Goal: Task Accomplishment & Management: Complete application form

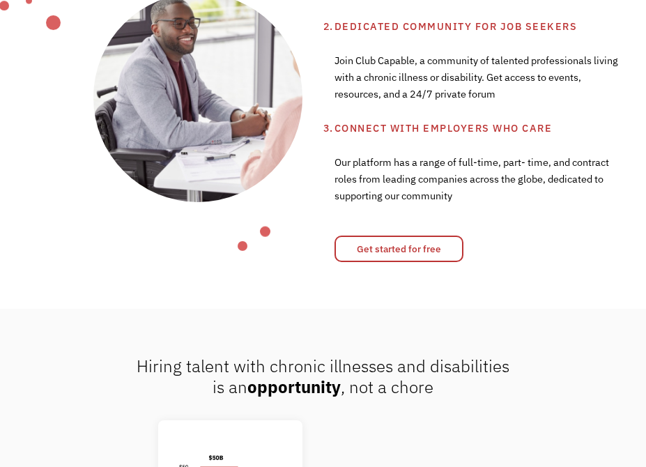
scroll to position [673, 0]
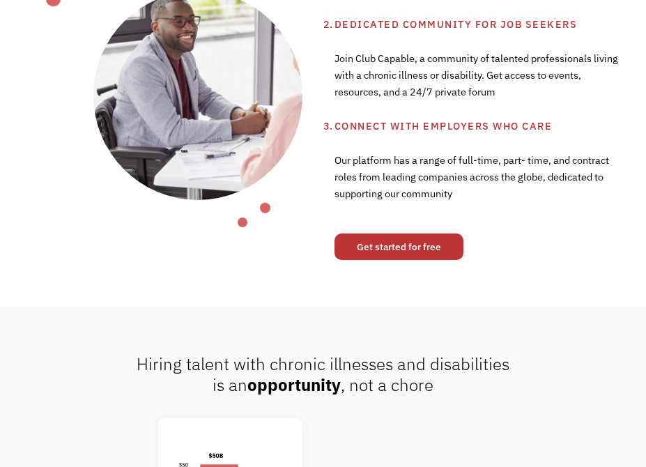
click at [436, 235] on link "Get started for free" at bounding box center [399, 246] width 129 height 26
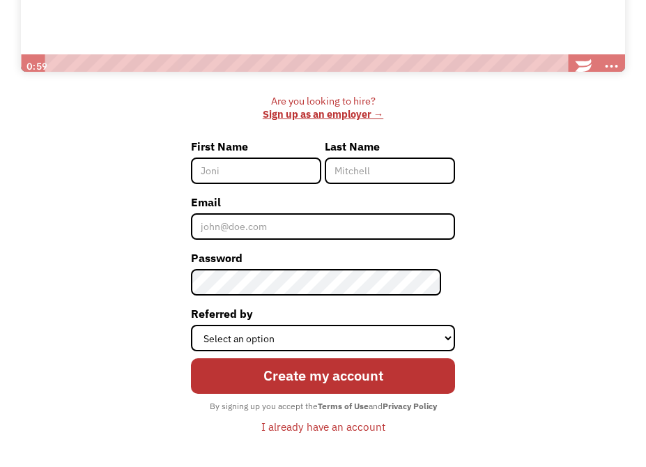
scroll to position [408, 0]
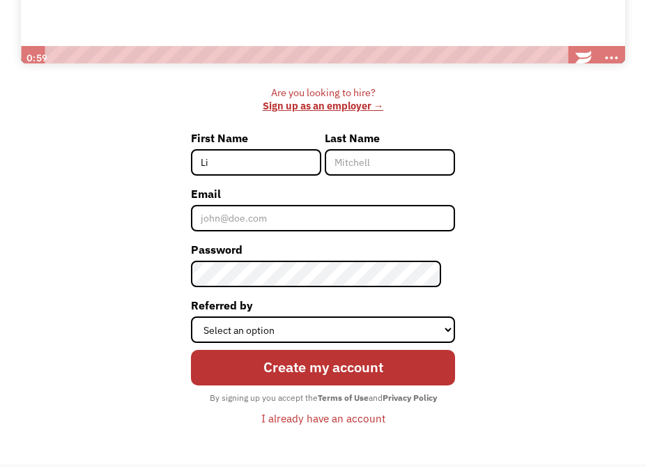
type input "Liz"
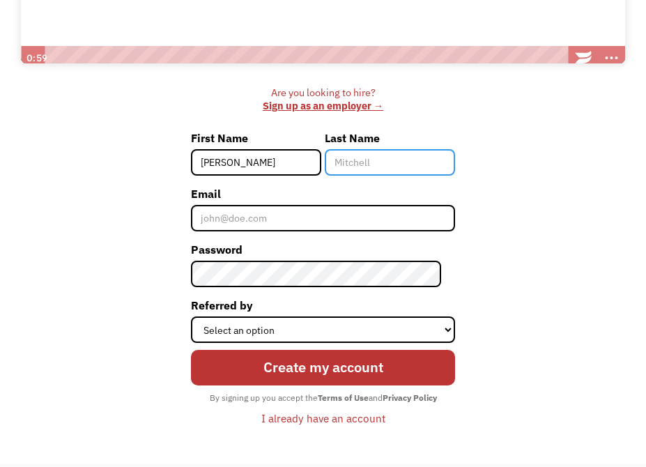
type input "Harris"
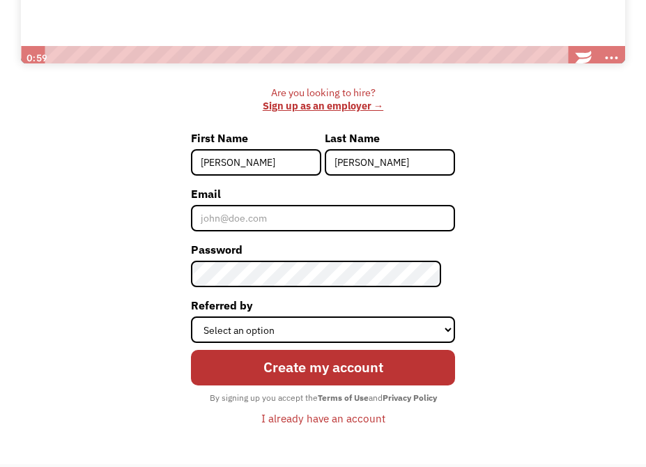
type input "Liz"
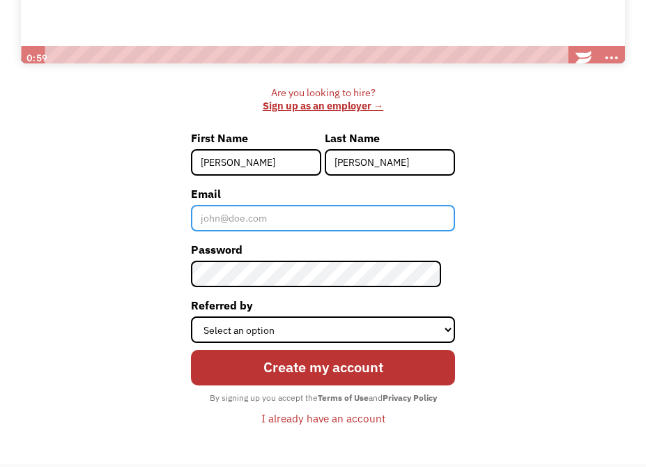
click at [293, 215] on input "Email" at bounding box center [323, 218] width 264 height 26
type input "heylizharris@gmail.com"
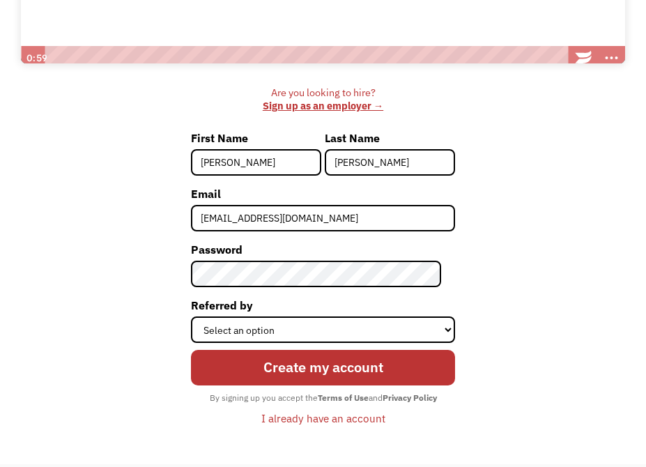
click at [243, 155] on input "Liz" at bounding box center [256, 162] width 130 height 26
type input "Elizabeth"
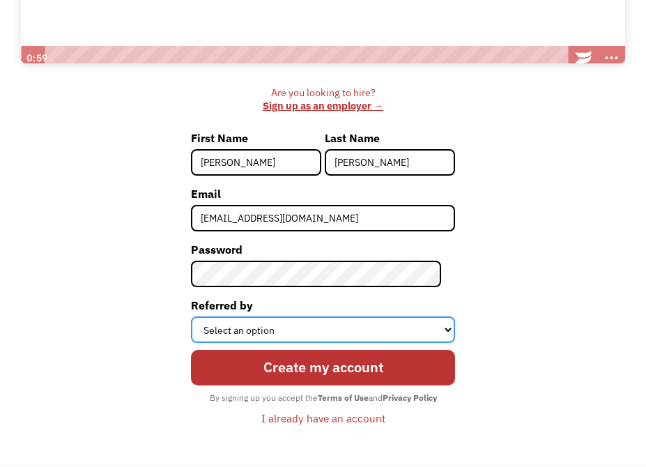
click at [411, 325] on select "Select an option Instagram Facebook Twitter Search Engine News Article Word of …" at bounding box center [323, 329] width 264 height 26
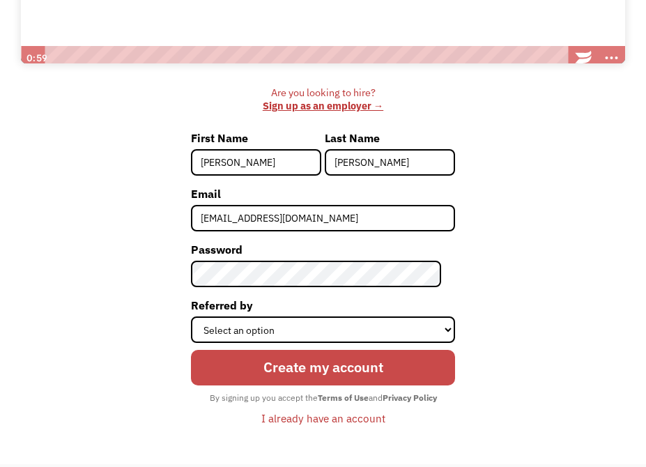
click at [408, 364] on input "Create my account" at bounding box center [323, 368] width 264 height 36
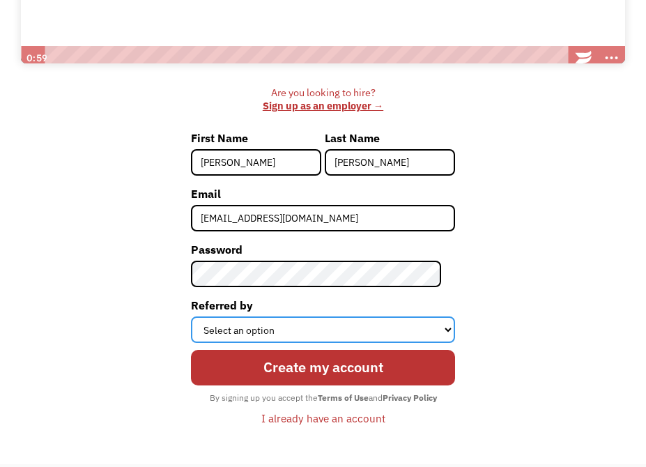
click at [383, 328] on select "Select an option Instagram Facebook Twitter Search Engine News Article Word of …" at bounding box center [323, 329] width 264 height 26
select select "Search Engine"
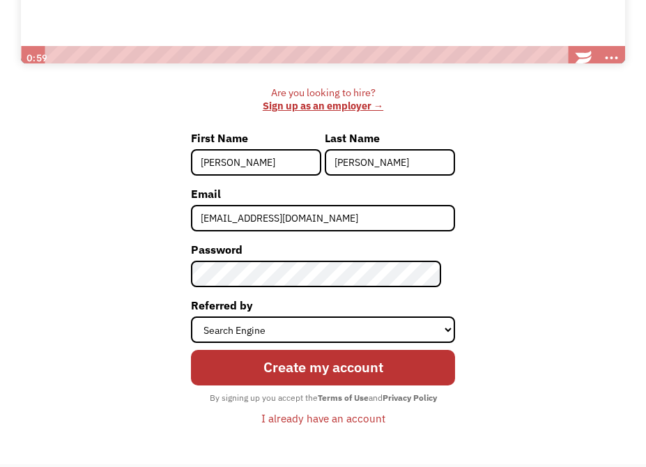
click at [351, 392] on strong "Terms of Use" at bounding box center [343, 397] width 51 height 10
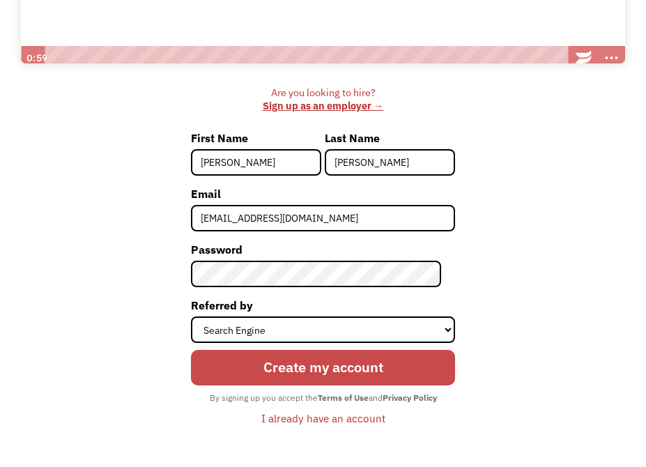
click at [363, 376] on input "Create my account" at bounding box center [323, 368] width 264 height 36
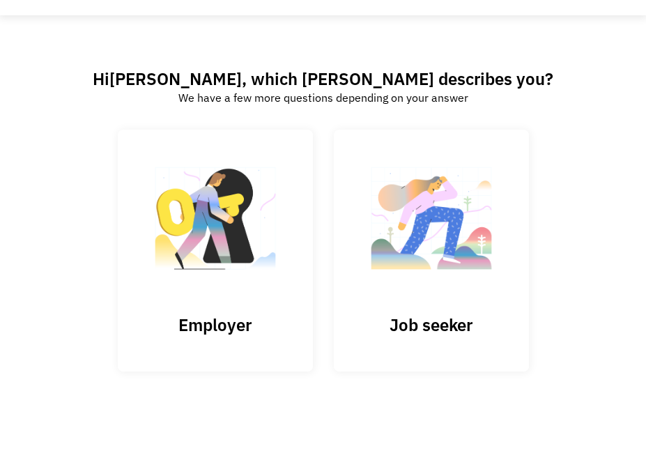
scroll to position [43, 0]
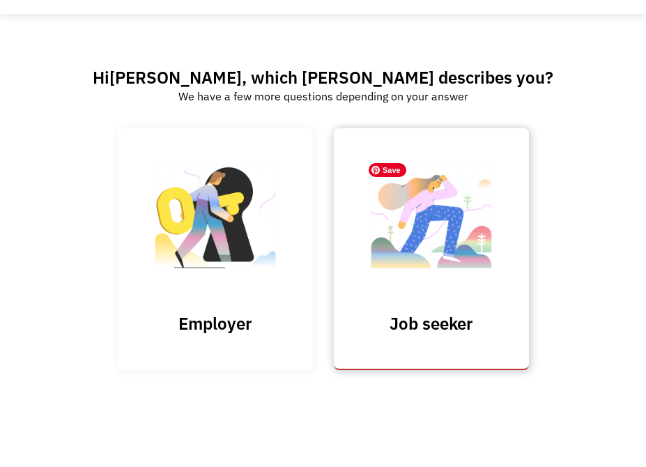
click at [446, 269] on img at bounding box center [431, 224] width 139 height 136
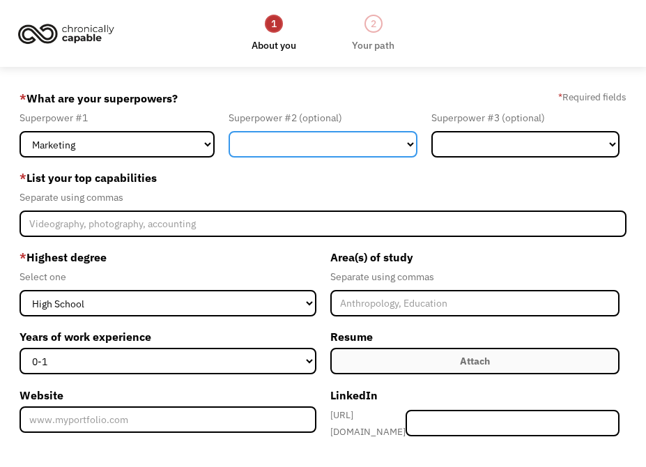
click at [374, 151] on select "Marketing Human Resources Finance Technology Operations Sales Industrial & Manu…" at bounding box center [323, 144] width 188 height 26
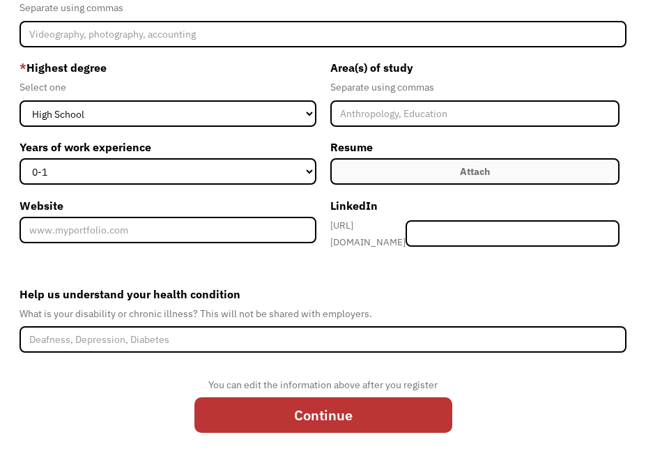
scroll to position [201, 0]
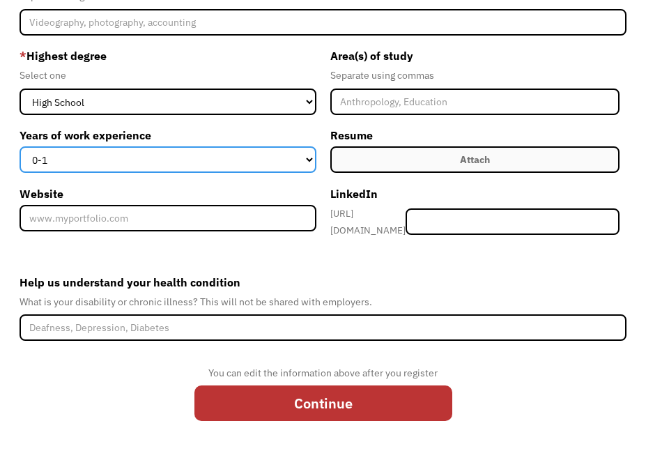
click at [247, 165] on select "0-1 2-4 5-10 11-15 15+" at bounding box center [168, 159] width 297 height 26
select select "5-10"
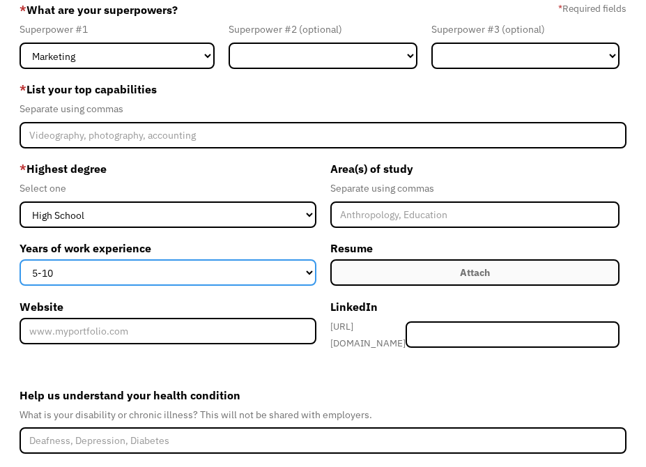
scroll to position [84, 0]
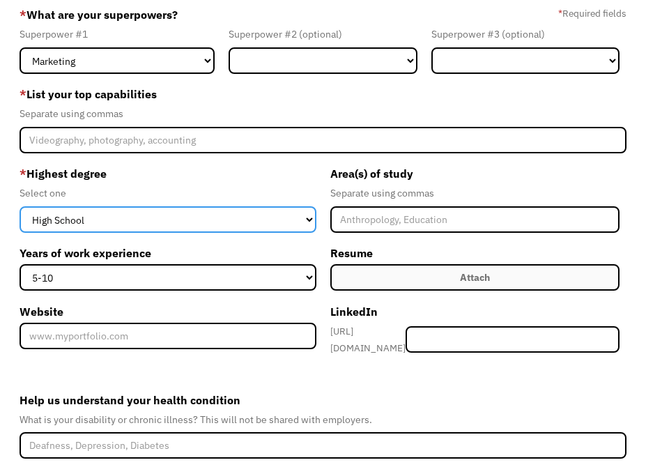
click at [238, 213] on select "High School Associates Bachelors Master's PhD" at bounding box center [168, 219] width 297 height 26
select select "bachelors"
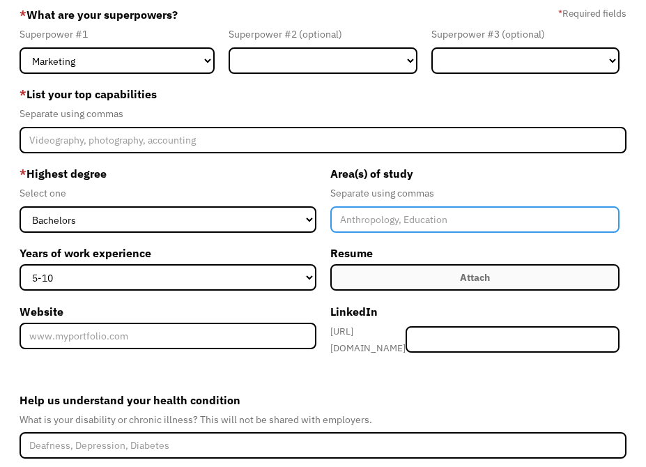
click at [382, 218] on input "Member-Create-Step1" at bounding box center [475, 219] width 290 height 26
type input "Sociology"
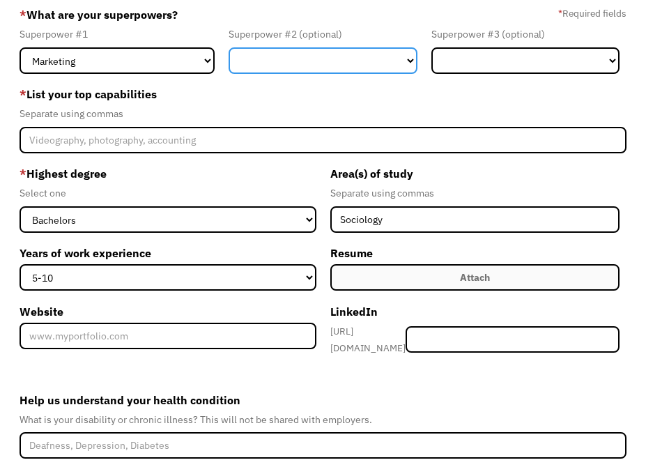
click at [349, 59] on select "Marketing Human Resources Finance Technology Operations Sales Industrial & Manu…" at bounding box center [323, 60] width 188 height 26
select select "Administration"
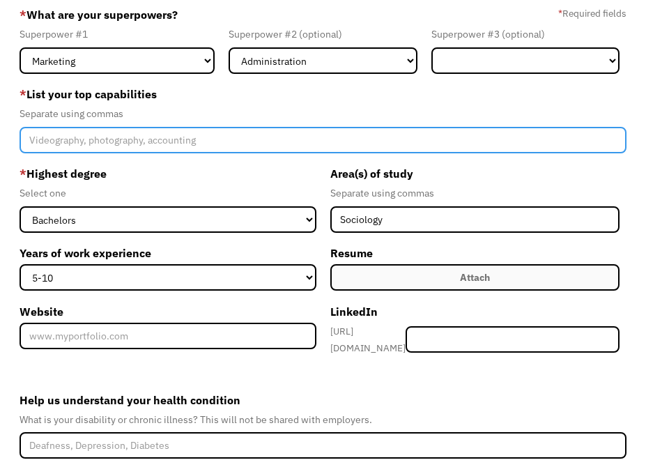
click at [263, 135] on input "Member-Create-Step1" at bounding box center [323, 140] width 607 height 26
type input "marketing, coordination, project management"
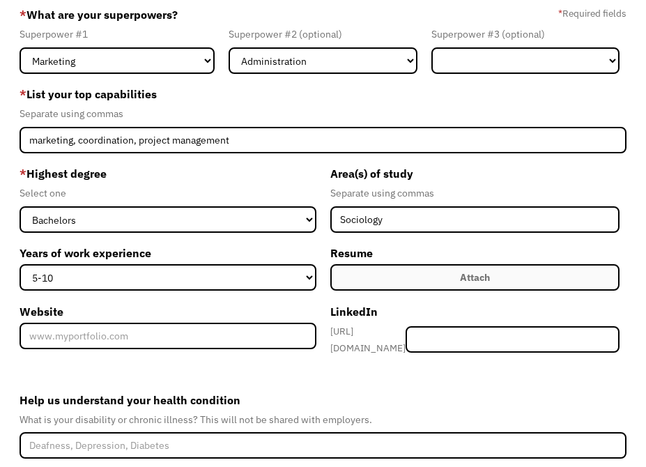
click at [194, 169] on label "* Highest degree" at bounding box center [168, 173] width 297 height 22
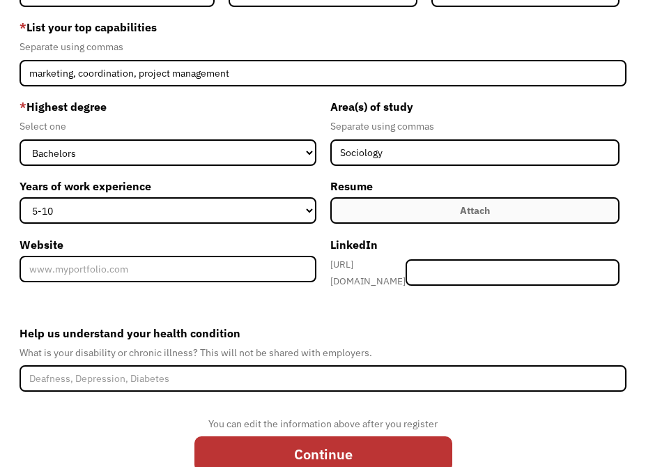
click at [469, 205] on div "Attach" at bounding box center [475, 210] width 30 height 17
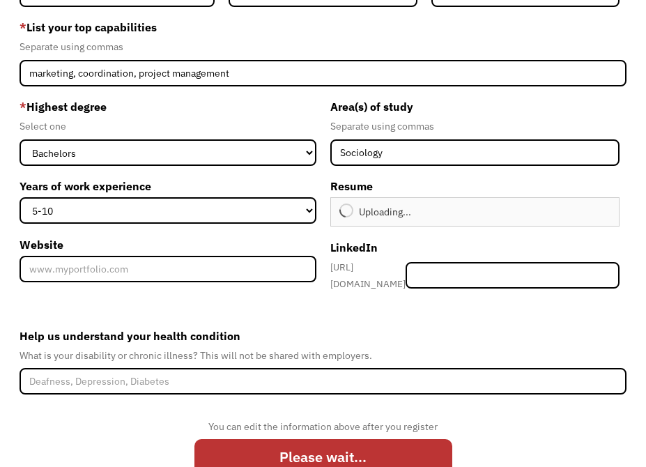
type input "Continue"
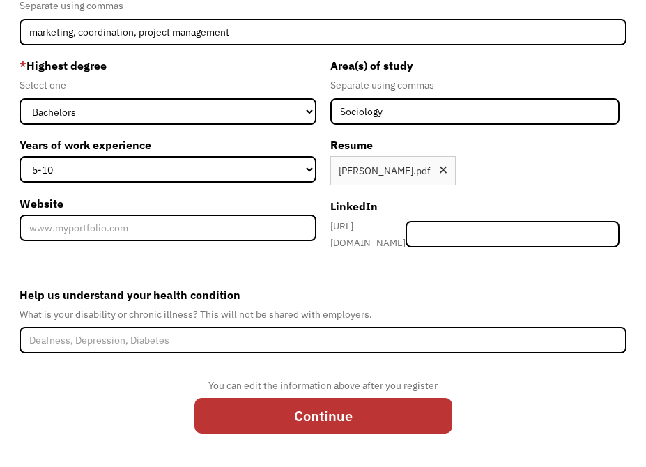
scroll to position [199, 0]
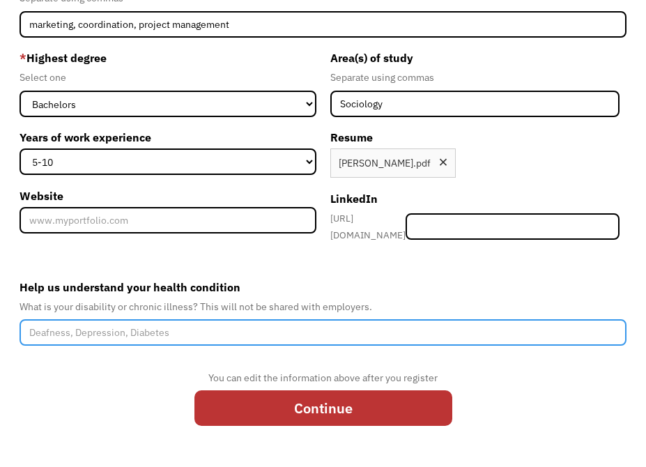
click at [213, 330] on input "Help us understand your health condition" at bounding box center [323, 332] width 607 height 26
type input "depression, pcos, endometriosis"
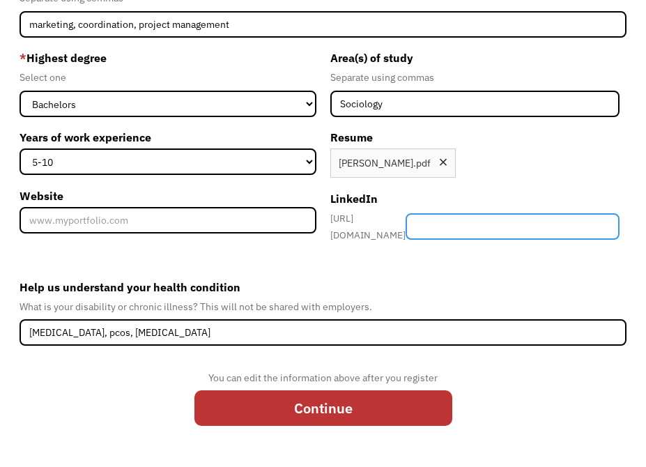
click at [514, 213] on input "Member-Create-Step1" at bounding box center [513, 226] width 215 height 26
type input "[PERSON_NAME]-a-[PERSON_NAME]"
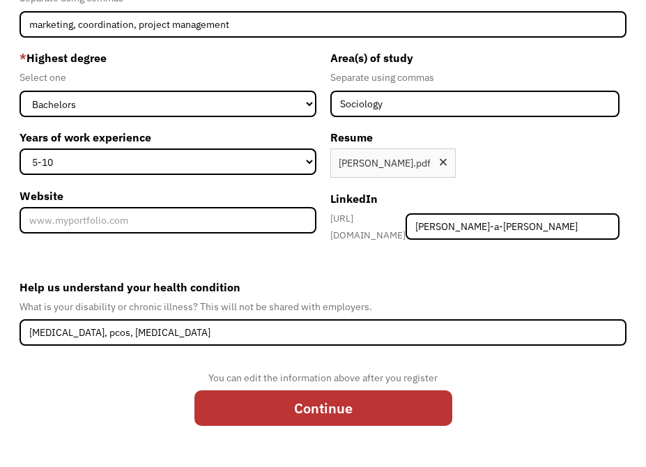
click at [390, 420] on div "You can edit the information above after you register Continue" at bounding box center [323, 402] width 258 height 66
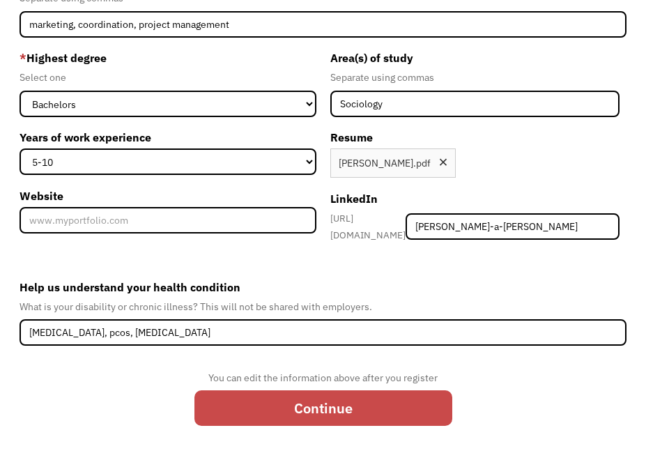
click at [393, 413] on input "Continue" at bounding box center [323, 408] width 258 height 36
type input "Please wait..."
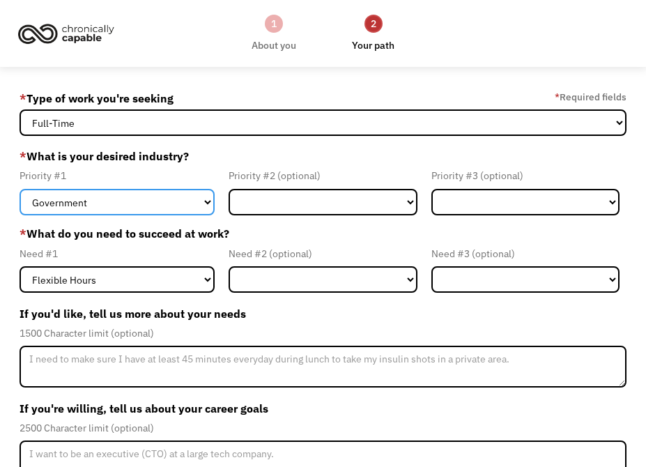
click at [181, 213] on select "Government Finance & Insurance Health & Social Care Tech & Engineering Creative…" at bounding box center [117, 202] width 195 height 26
select select "Creative & Design"
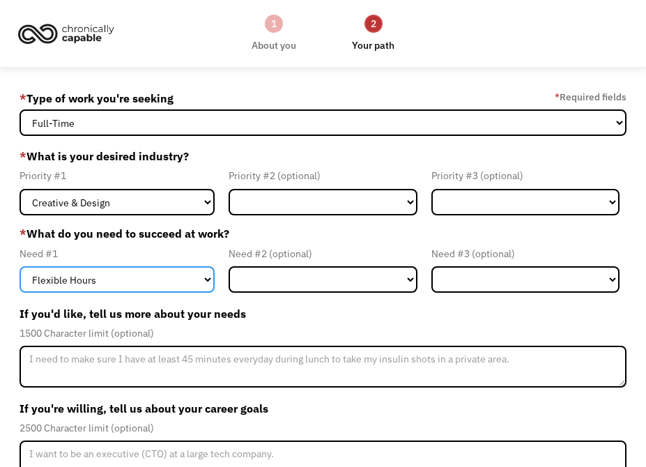
click at [175, 276] on select "Flexible Hours Remote Work Service Animal On-site Accommodations Visual Support…" at bounding box center [117, 279] width 195 height 26
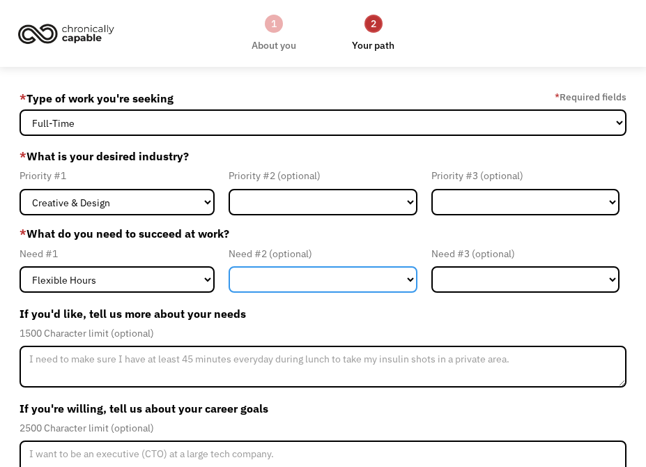
click at [266, 284] on select "Flexible Hours Remote Work Service Animal On-site Accommodations Visual Support…" at bounding box center [323, 279] width 188 height 26
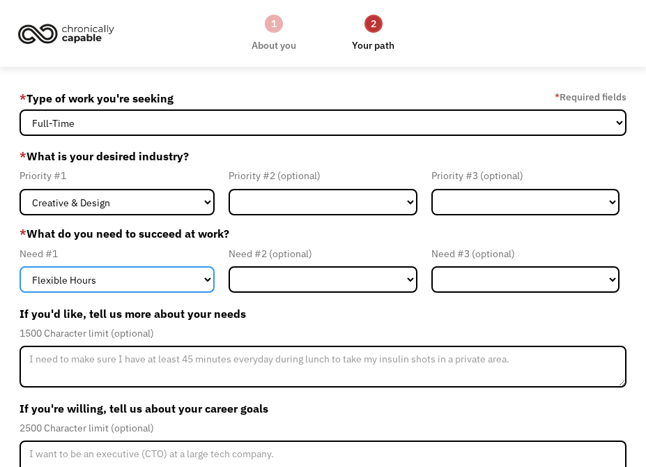
click at [164, 286] on select "Flexible Hours Remote Work Service Animal On-site Accommodations Visual Support…" at bounding box center [117, 279] width 195 height 26
select select "Remote Work"
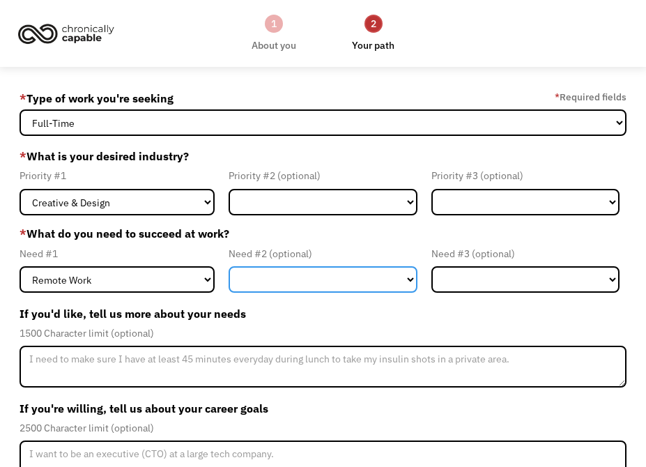
click at [293, 284] on select "Flexible Hours Remote Work Service Animal On-site Accommodations Visual Support…" at bounding box center [323, 279] width 188 height 26
select select "Flexible Hours"
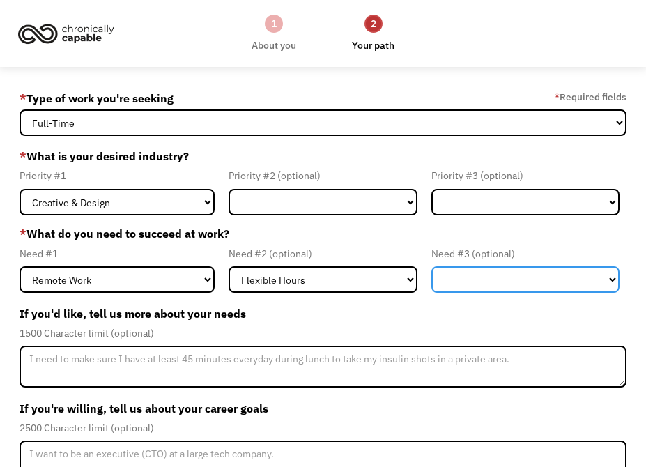
click at [455, 289] on select "Flexible Hours Remote Work Service Animal On-site Accommodations Visual Support…" at bounding box center [525, 279] width 188 height 26
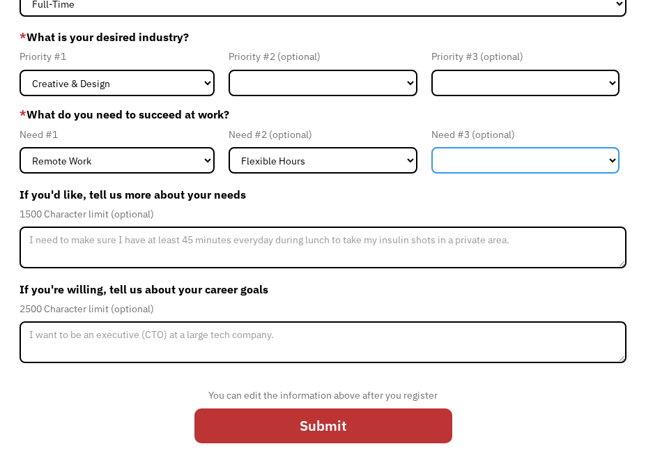
scroll to position [125, 0]
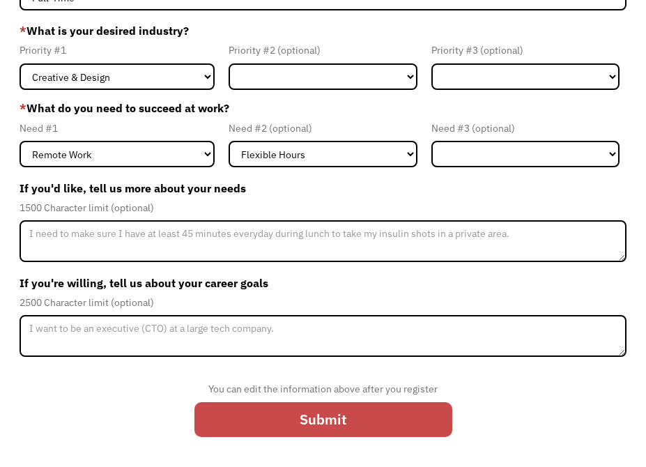
click at [345, 416] on input "Submit" at bounding box center [323, 420] width 258 height 36
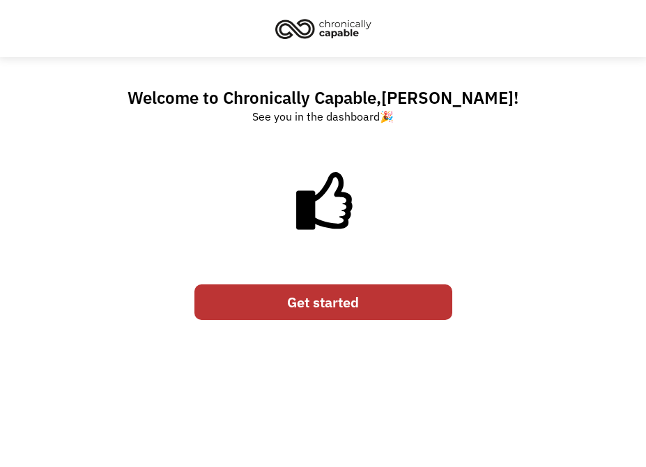
click at [353, 310] on link "Get started" at bounding box center [323, 302] width 258 height 36
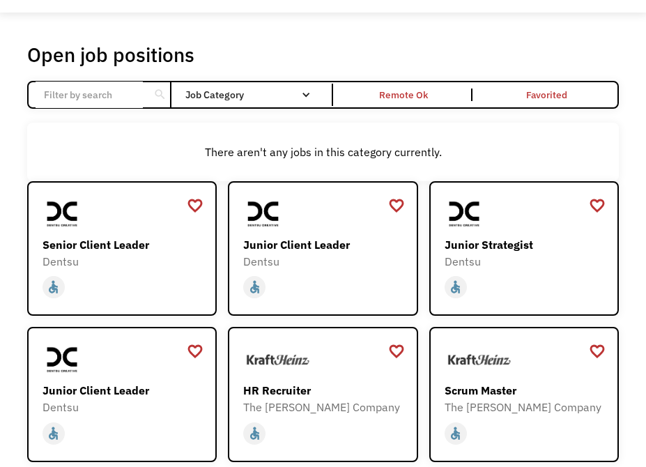
scroll to position [46, 0]
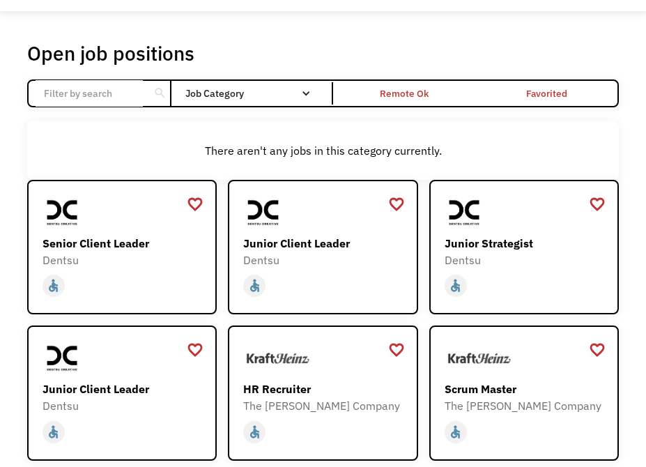
click at [408, 96] on div "Remote Ok" at bounding box center [404, 93] width 49 height 17
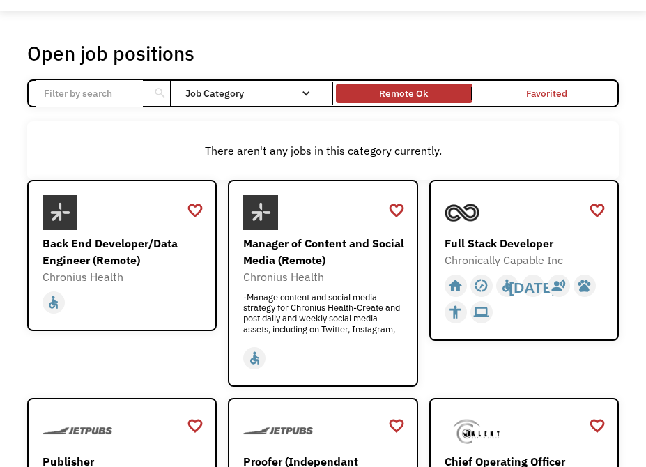
scroll to position [0, 0]
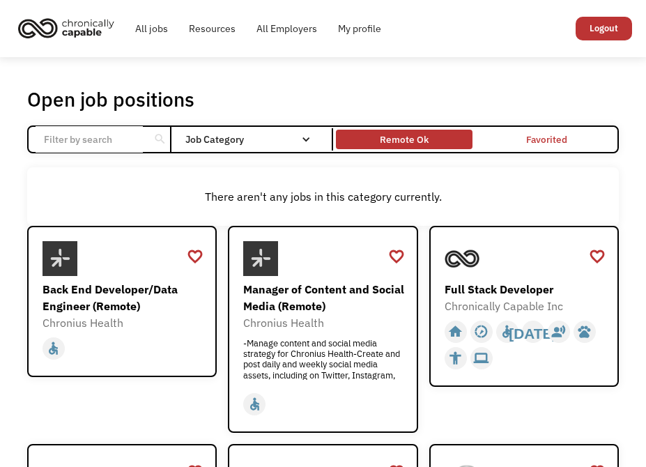
click at [430, 140] on div "Remote Ok" at bounding box center [404, 139] width 137 height 13
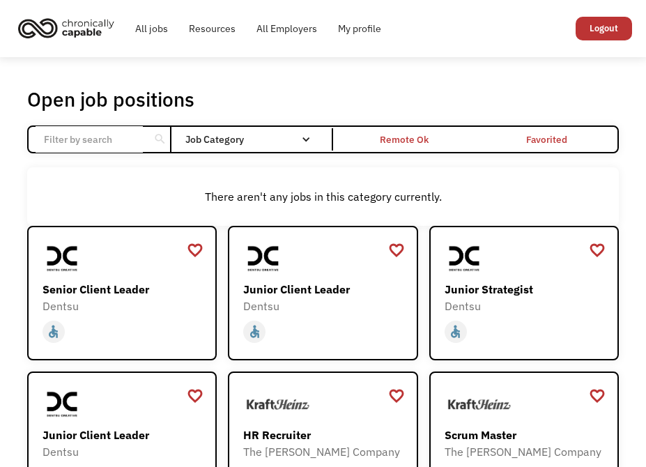
click at [430, 140] on div "Remote Ok" at bounding box center [404, 139] width 137 height 13
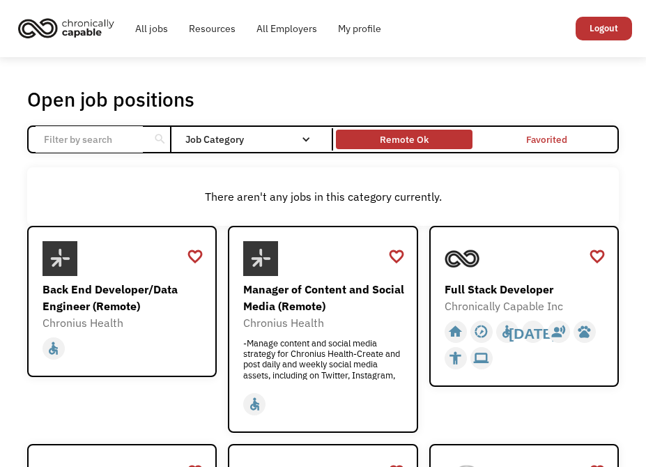
click at [434, 136] on div "Remote Ok" at bounding box center [404, 139] width 137 height 13
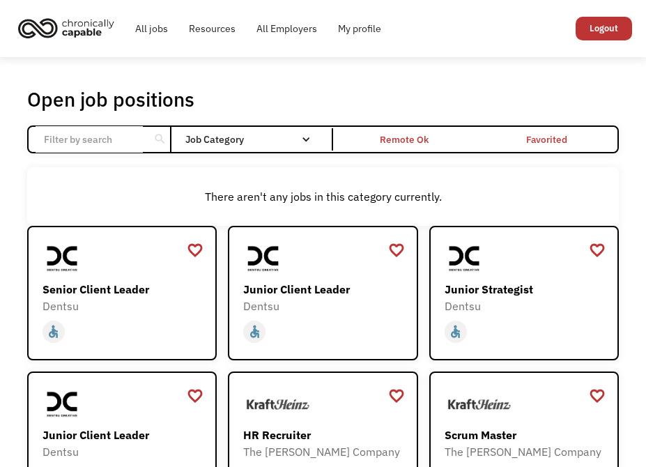
click at [434, 136] on div "Remote Ok" at bounding box center [404, 139] width 137 height 13
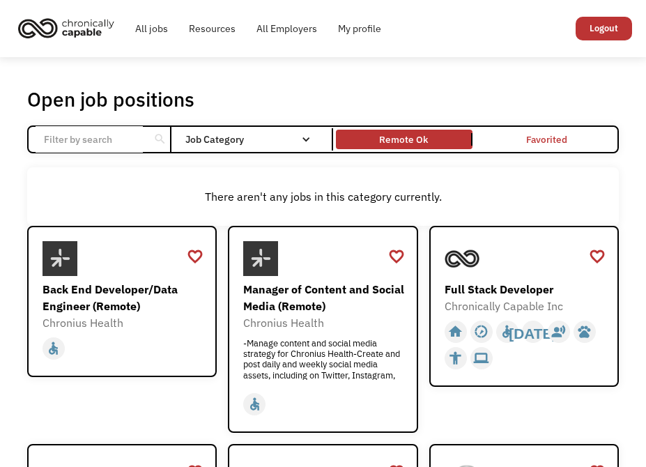
click at [114, 137] on input "Email Form" at bounding box center [90, 139] width 108 height 26
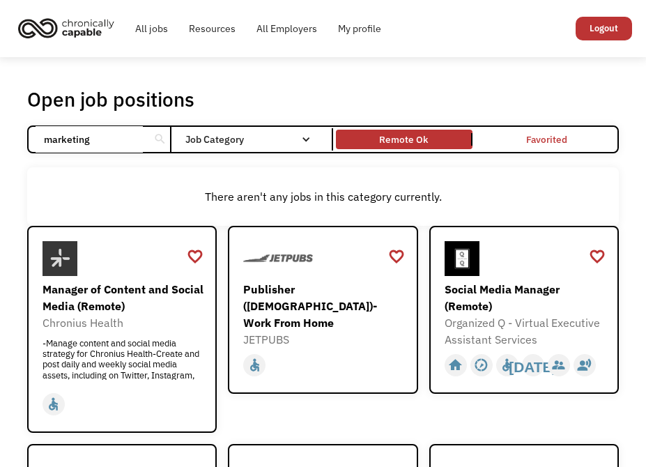
type input "marketing"
click at [433, 130] on link "Remote Ok" at bounding box center [404, 139] width 142 height 25
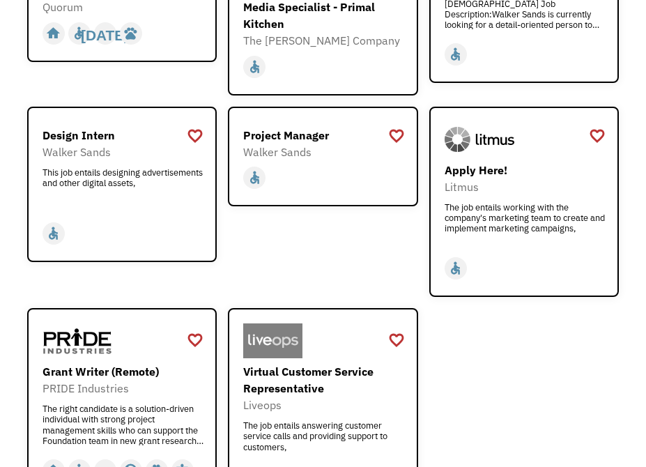
scroll to position [1185, 0]
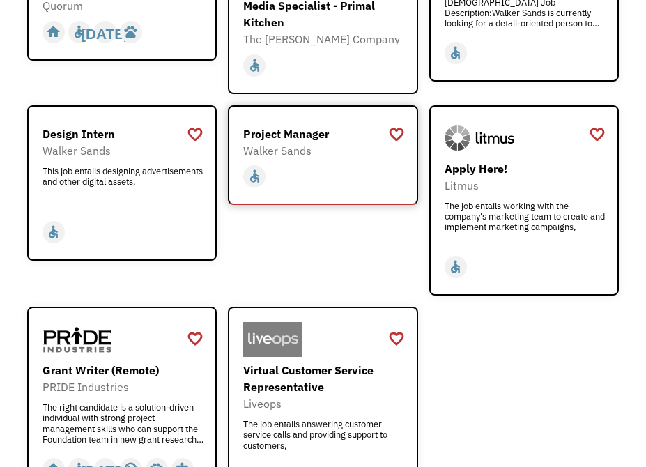
click at [335, 163] on div "home slow_motion_video accessible today not_interested supervisor_account recor…" at bounding box center [324, 176] width 163 height 26
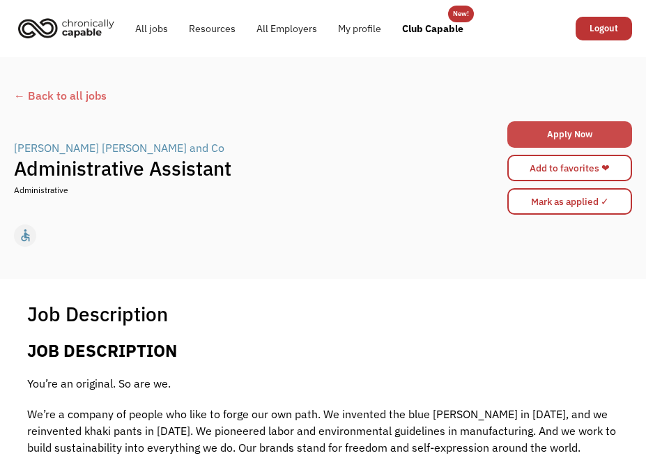
click at [579, 129] on link "Apply Now" at bounding box center [569, 134] width 125 height 26
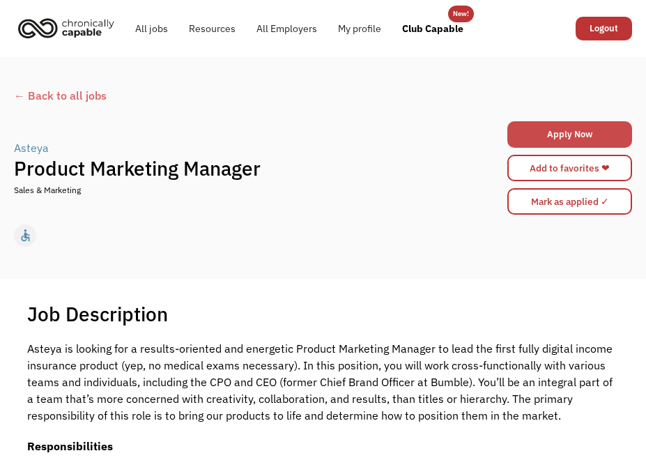
click at [571, 138] on link "Apply Now" at bounding box center [569, 134] width 125 height 26
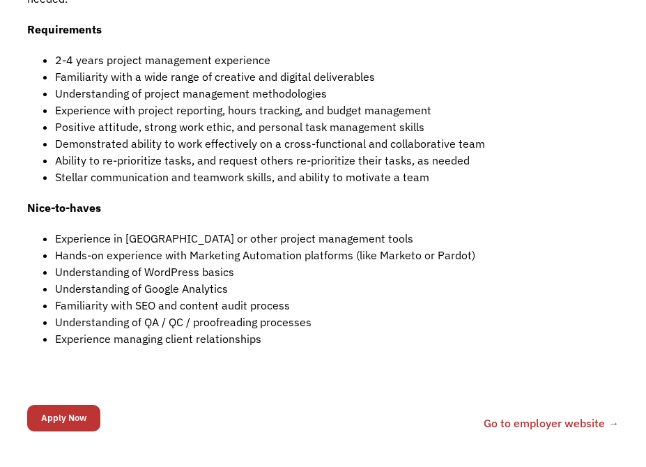
scroll to position [799, 0]
click at [75, 404] on input "Apply Now" at bounding box center [63, 417] width 73 height 26
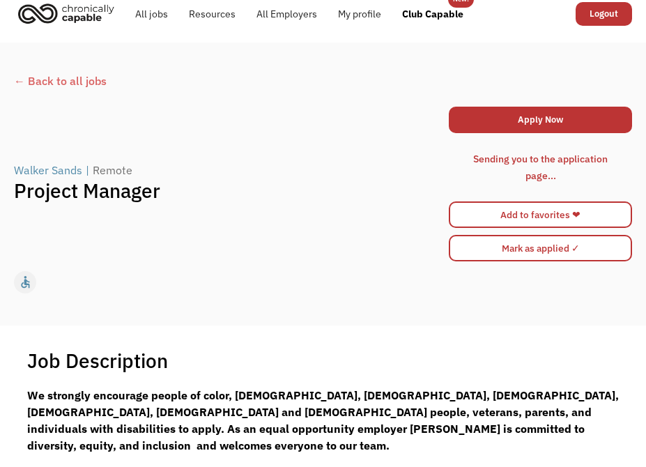
scroll to position [0, 0]
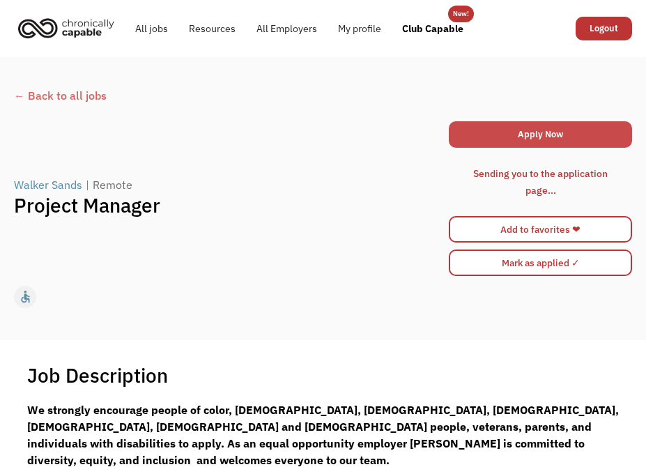
click at [560, 136] on link "Apply Now" at bounding box center [540, 134] width 183 height 26
